Goal: Find specific page/section: Find specific page/section

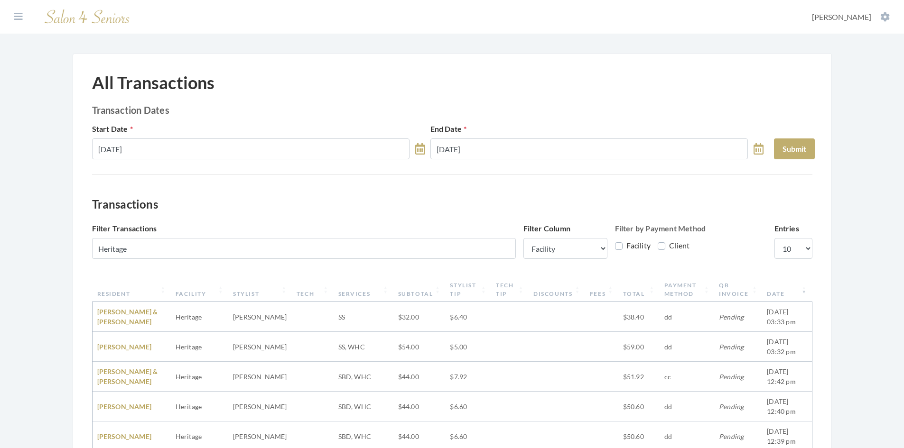
select select "1"
click at [14, 19] on icon at bounding box center [18, 16] width 9 height 9
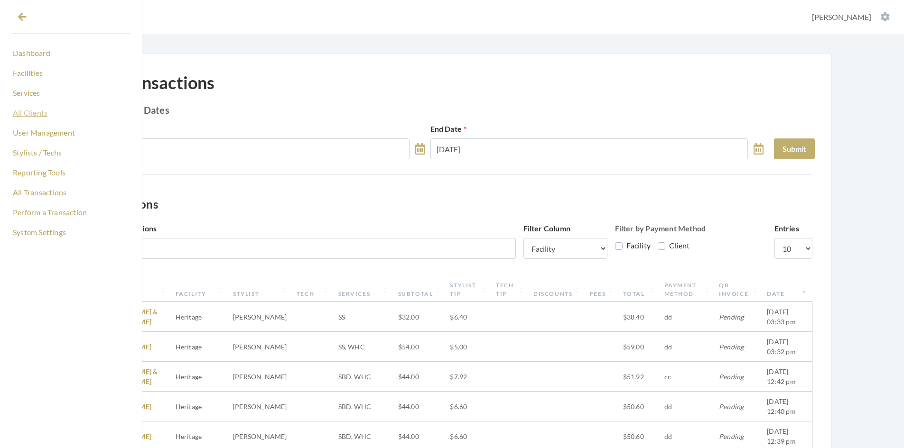
click at [36, 114] on link "All Clients" at bounding box center [70, 113] width 119 height 16
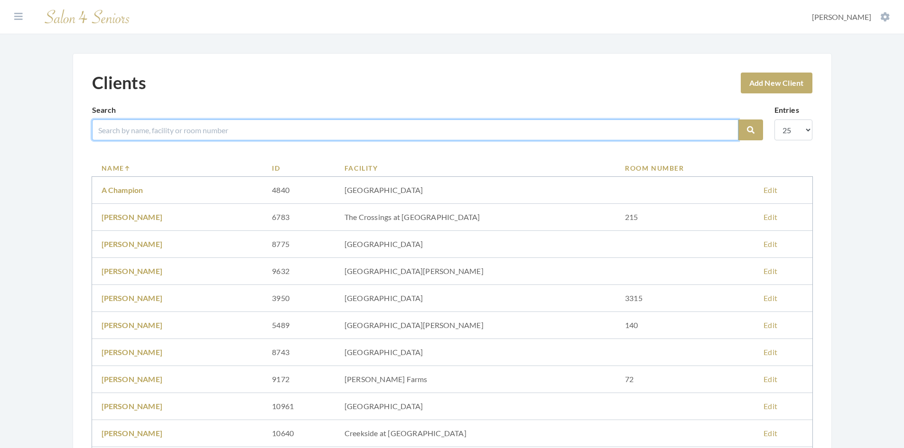
click at [228, 134] on input "search" at bounding box center [415, 130] width 646 height 21
type input "[PERSON_NAME]"
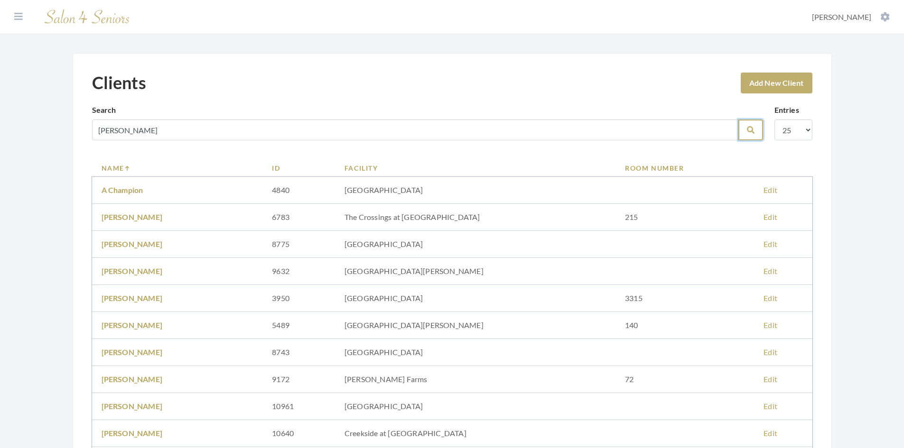
click at [751, 134] on icon "submit" at bounding box center [751, 130] width 8 height 8
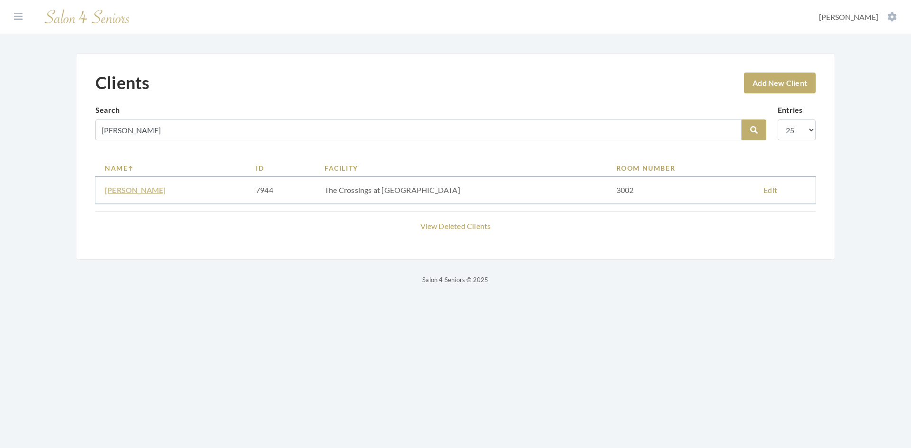
click at [164, 192] on link "[PERSON_NAME]" at bounding box center [135, 190] width 61 height 9
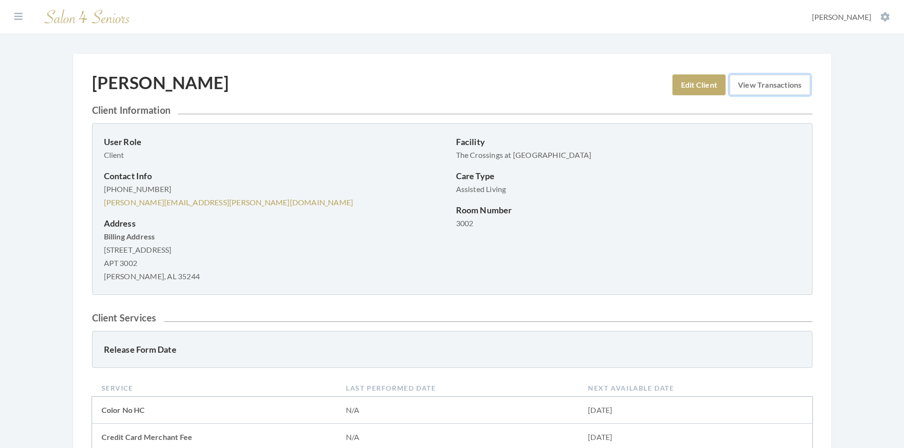
click at [790, 87] on link "View Transactions" at bounding box center [769, 84] width 81 height 21
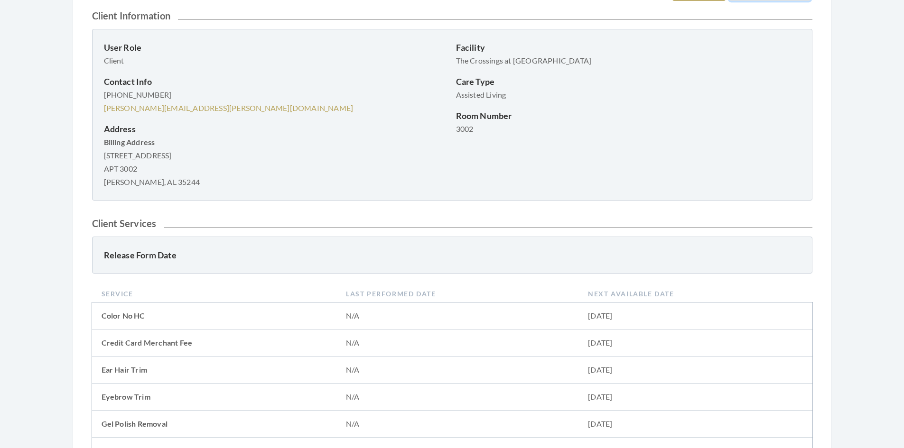
scroll to position [95, 0]
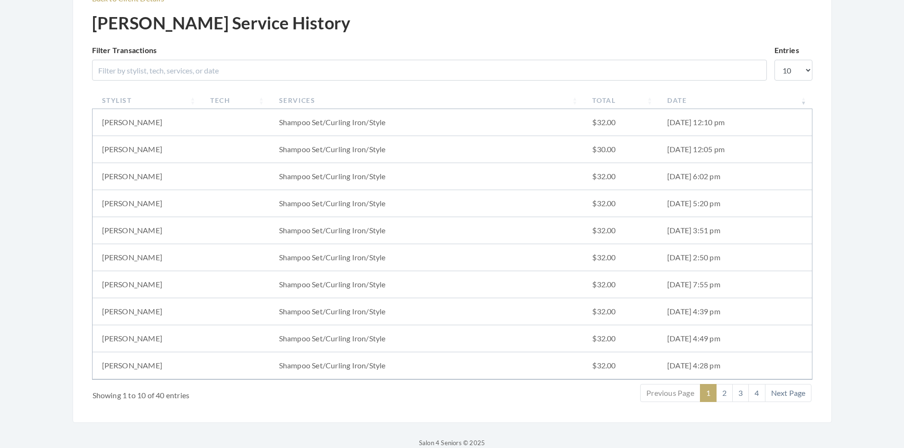
scroll to position [95, 0]
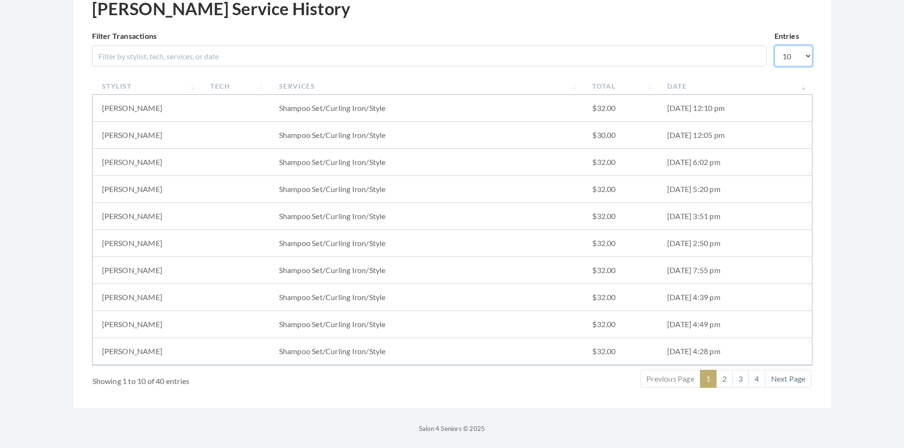
click at [810, 60] on select "10 25 50 100" at bounding box center [793, 56] width 38 height 21
select select "50"
click at [774, 46] on select "10 25 50 100" at bounding box center [793, 56] width 38 height 21
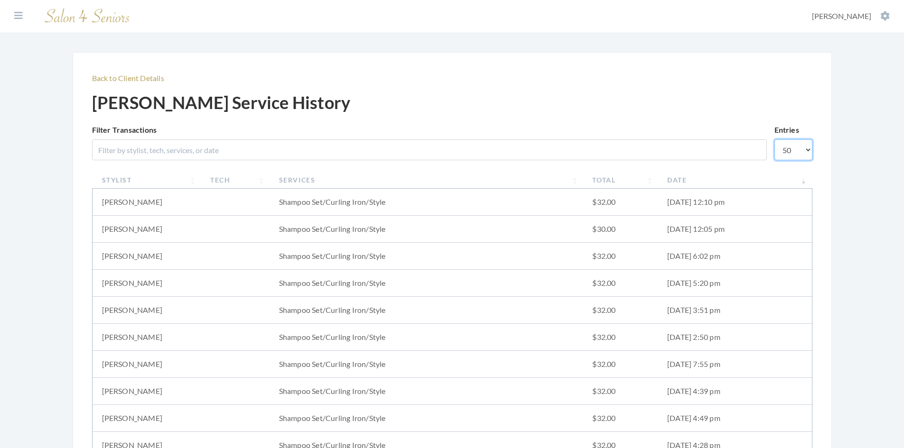
scroll to position [0, 0]
click at [128, 81] on link "Back to Client Details" at bounding box center [128, 78] width 72 height 9
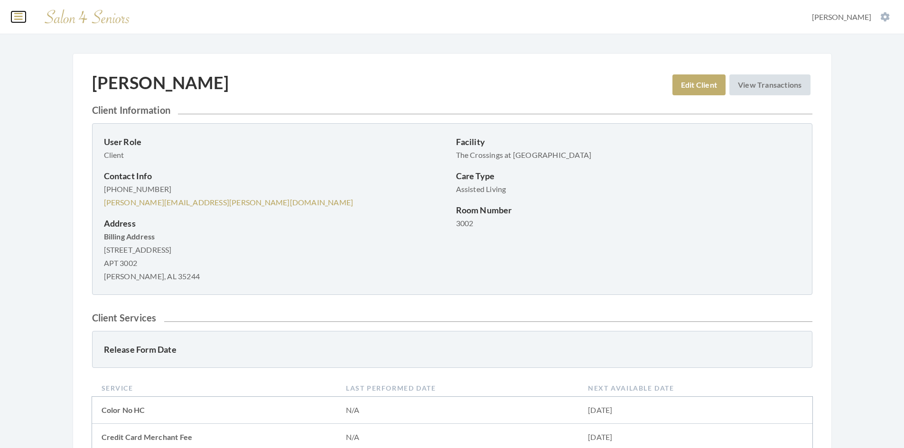
click at [17, 17] on icon at bounding box center [18, 16] width 9 height 9
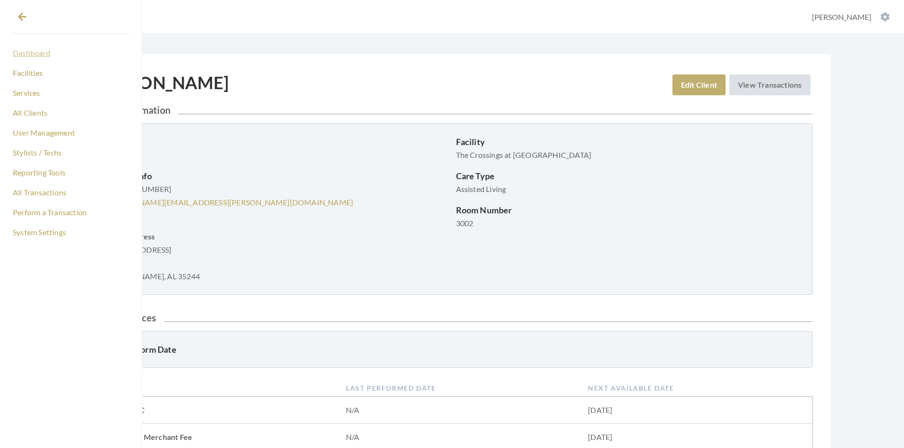
click at [30, 51] on link "Dashboard" at bounding box center [70, 53] width 119 height 16
